Goal: Information Seeking & Learning: Learn about a topic

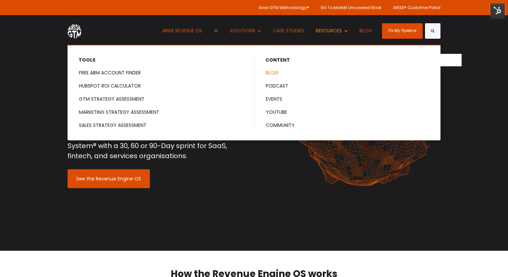
click at [267, 69] on link "BLOG" at bounding box center [348, 73] width 186 height 12
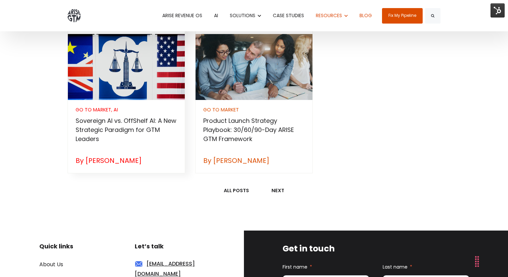
scroll to position [761, 0]
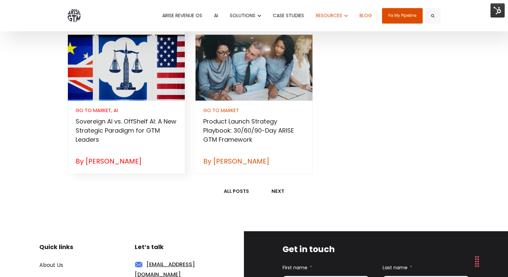
click at [118, 124] on h3 "Sovereign AI vs. OffShelf AI: A New Strategic Paradigm for GTM Leaders" at bounding box center [127, 130] width 102 height 27
